Goal: Find specific page/section: Find specific page/section

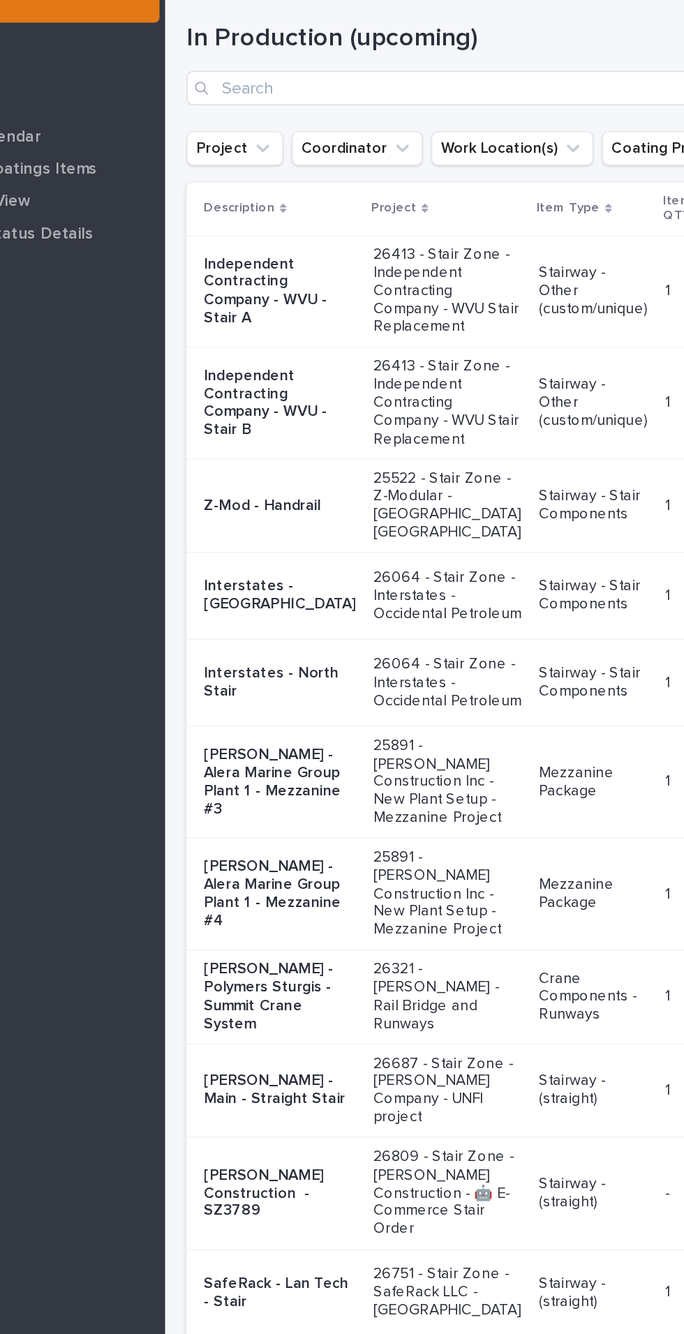
click at [299, 290] on p "Independent Contracting Company - WVU - Stair A" at bounding box center [304, 278] width 99 height 47
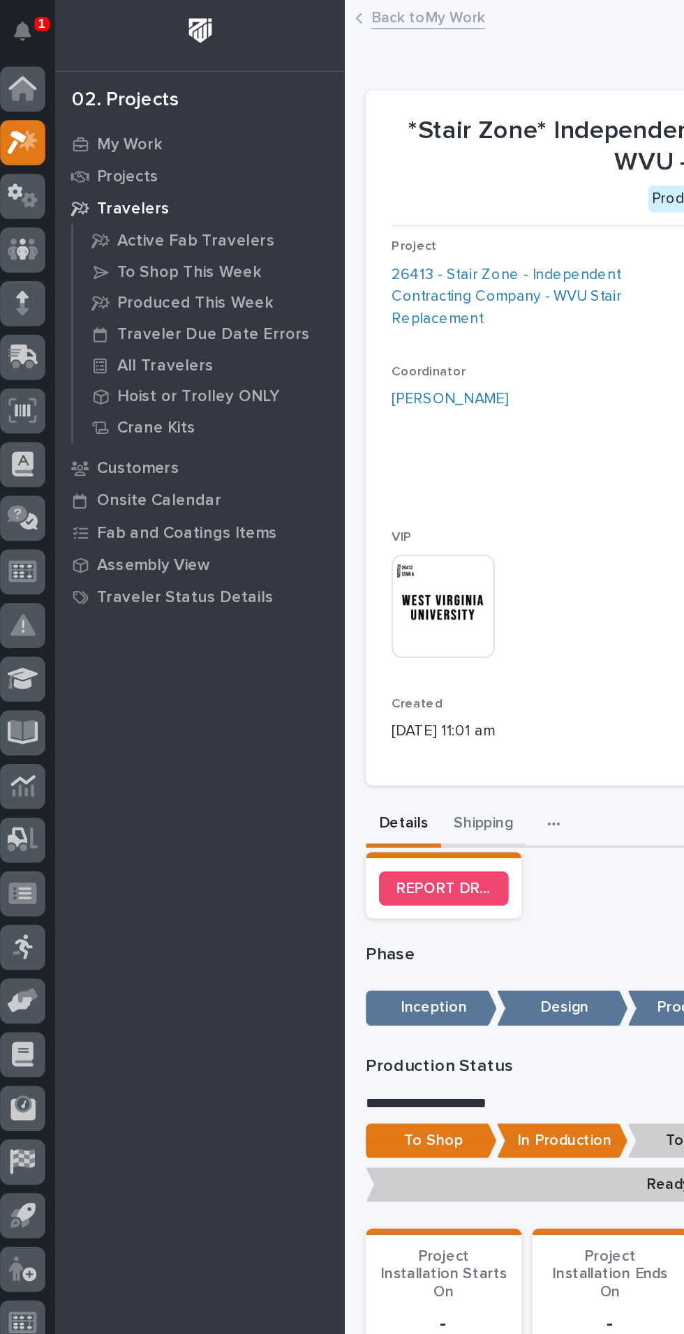
click at [326, 522] on button "Shipping" at bounding box center [320, 536] width 55 height 29
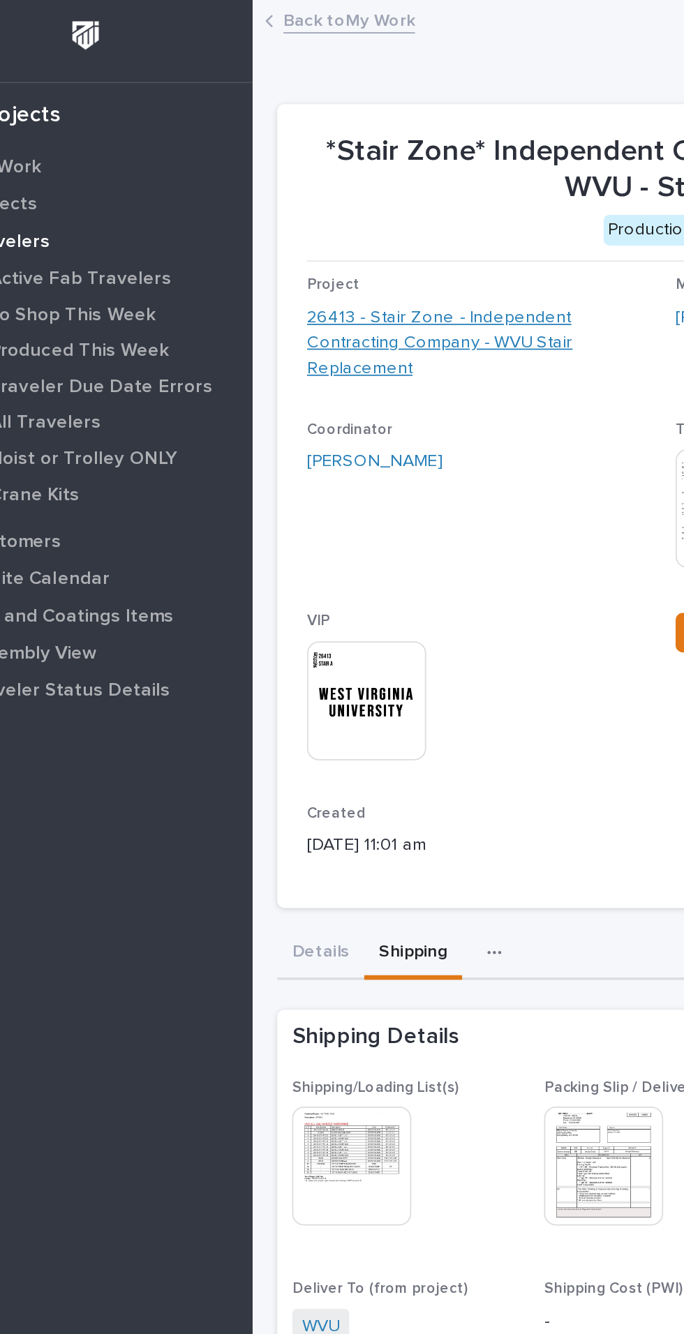
click at [285, 188] on link "26413 - Stair Zone - Independent Contracting Company - WVU Stair Replacement" at bounding box center [359, 193] width 196 height 43
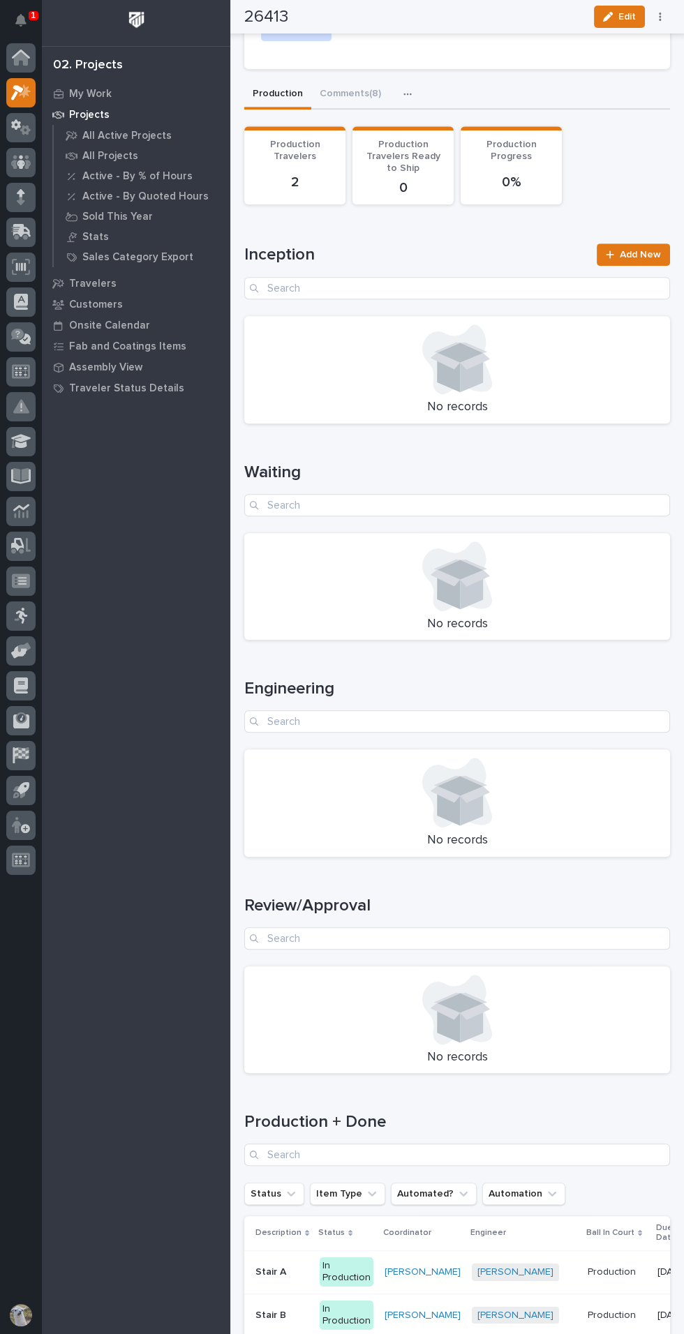
scroll to position [1113, 0]
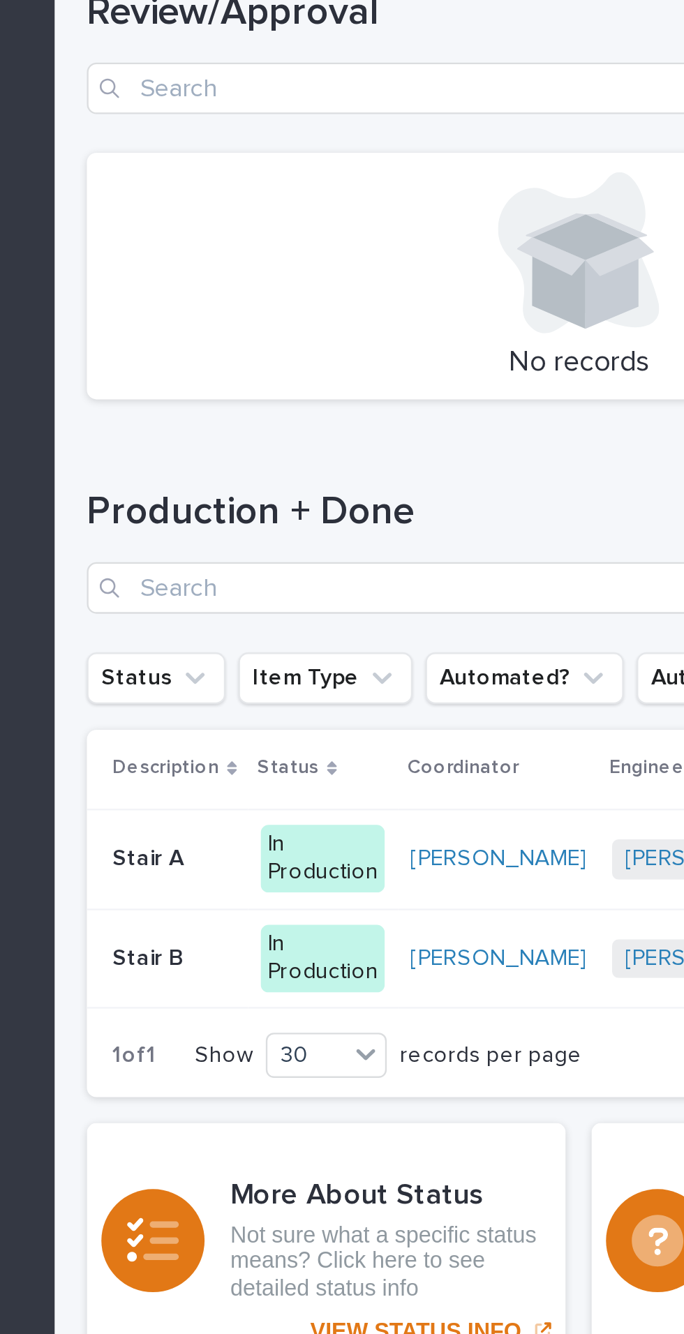
click at [268, 1133] on p "Stair B" at bounding box center [271, 1139] width 33 height 15
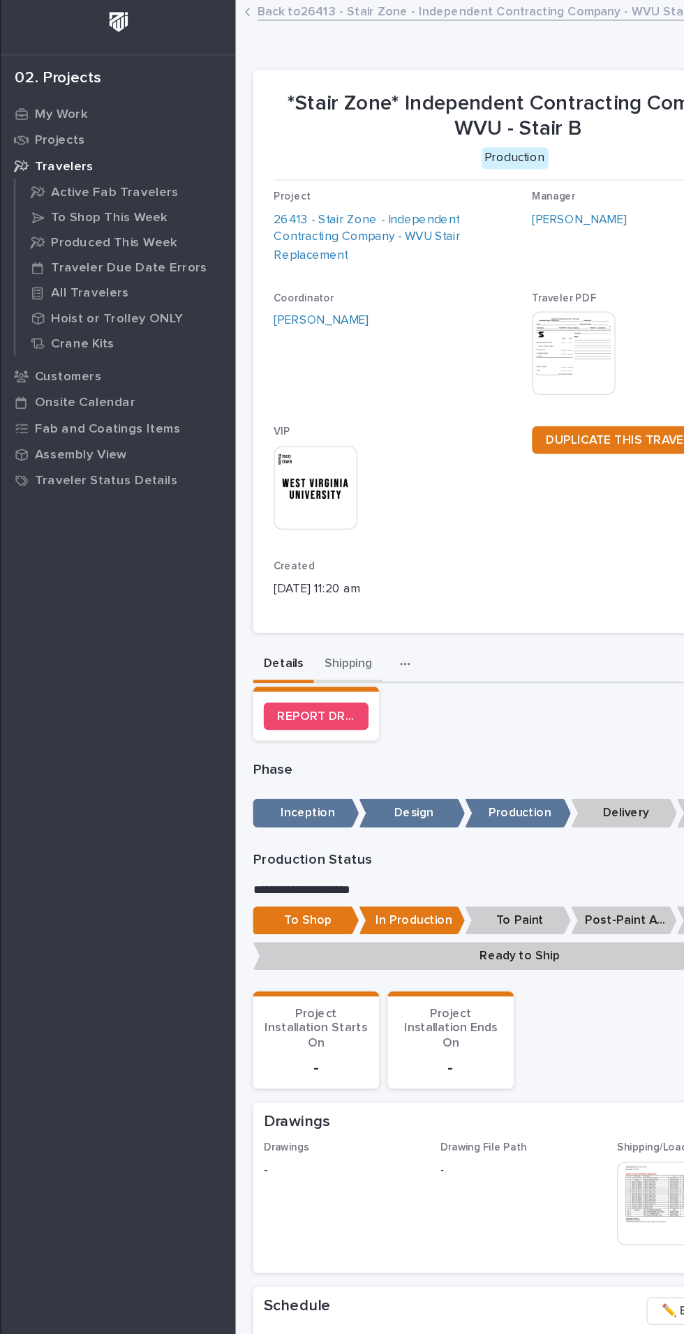
click at [318, 534] on button "Shipping" at bounding box center [320, 536] width 55 height 29
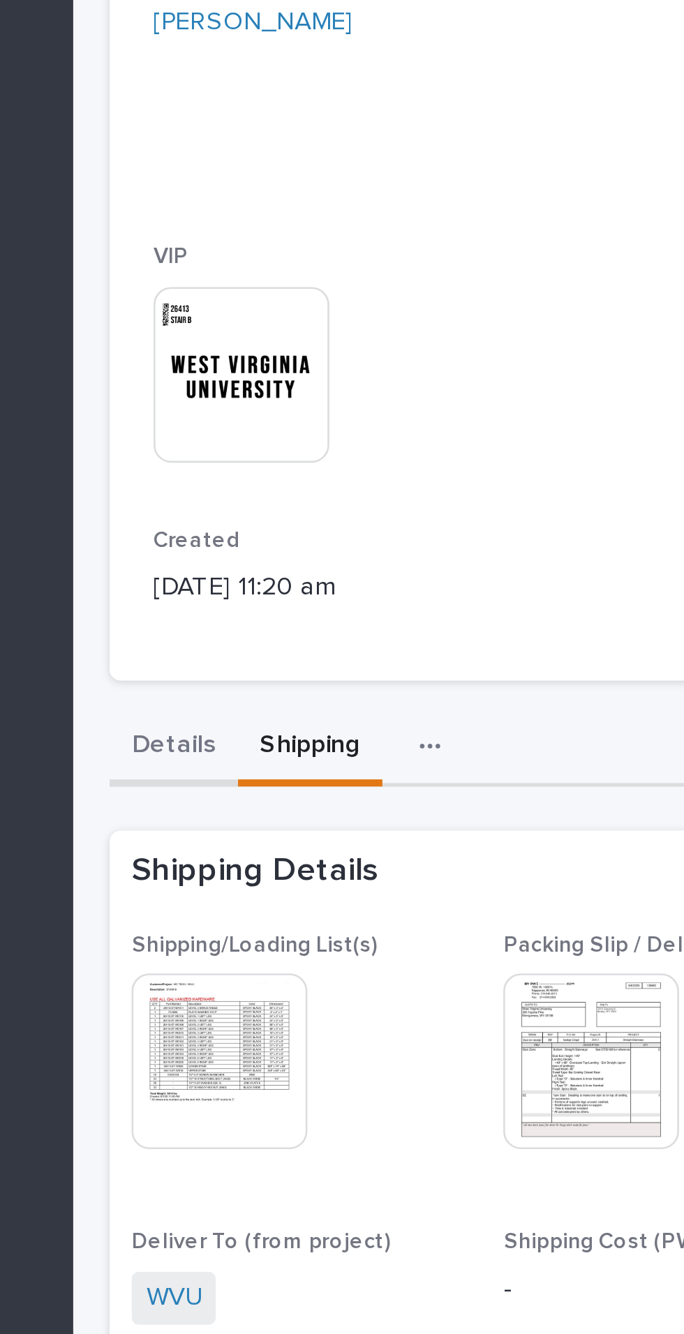
click at [261, 523] on button "Details" at bounding box center [268, 536] width 49 height 29
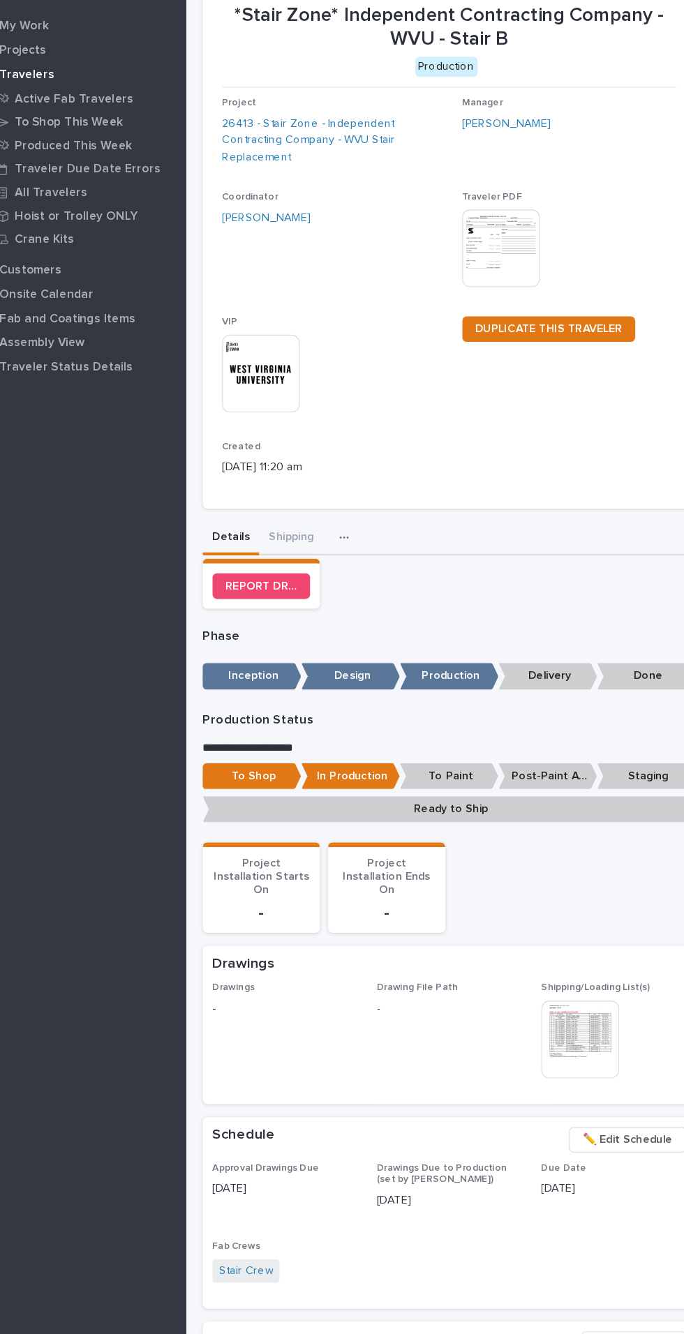
scroll to position [2, 0]
